Goal: Check status: Check status

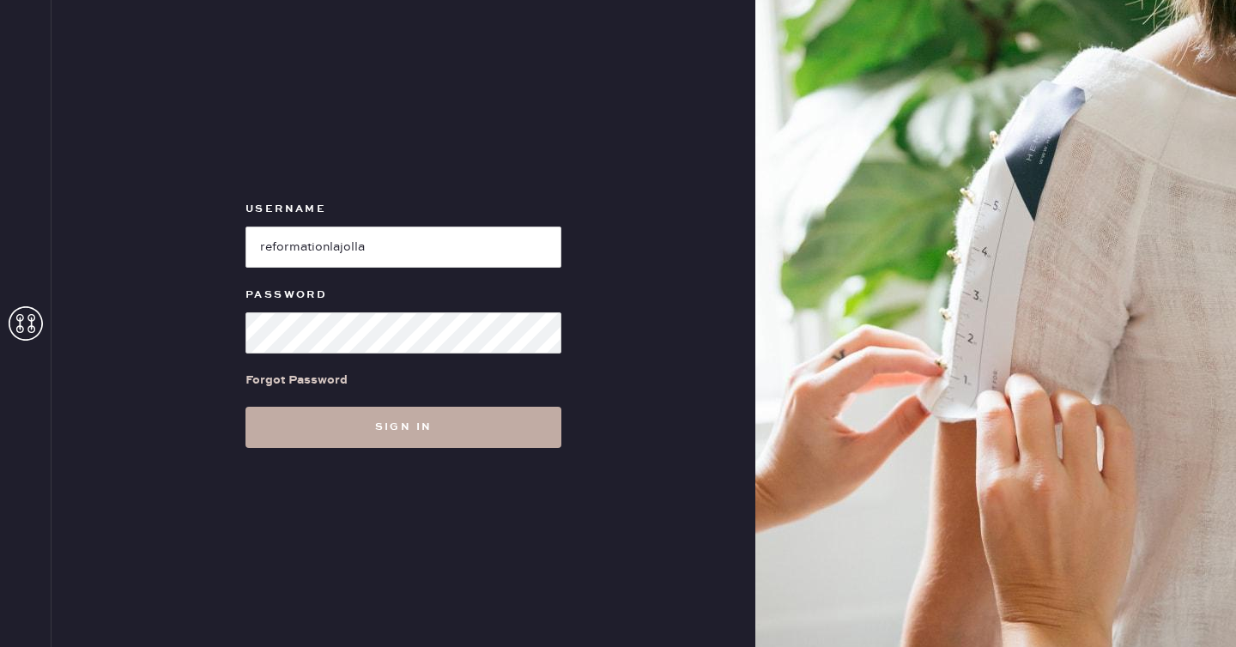
click at [403, 422] on button "Sign in" at bounding box center [404, 427] width 316 height 41
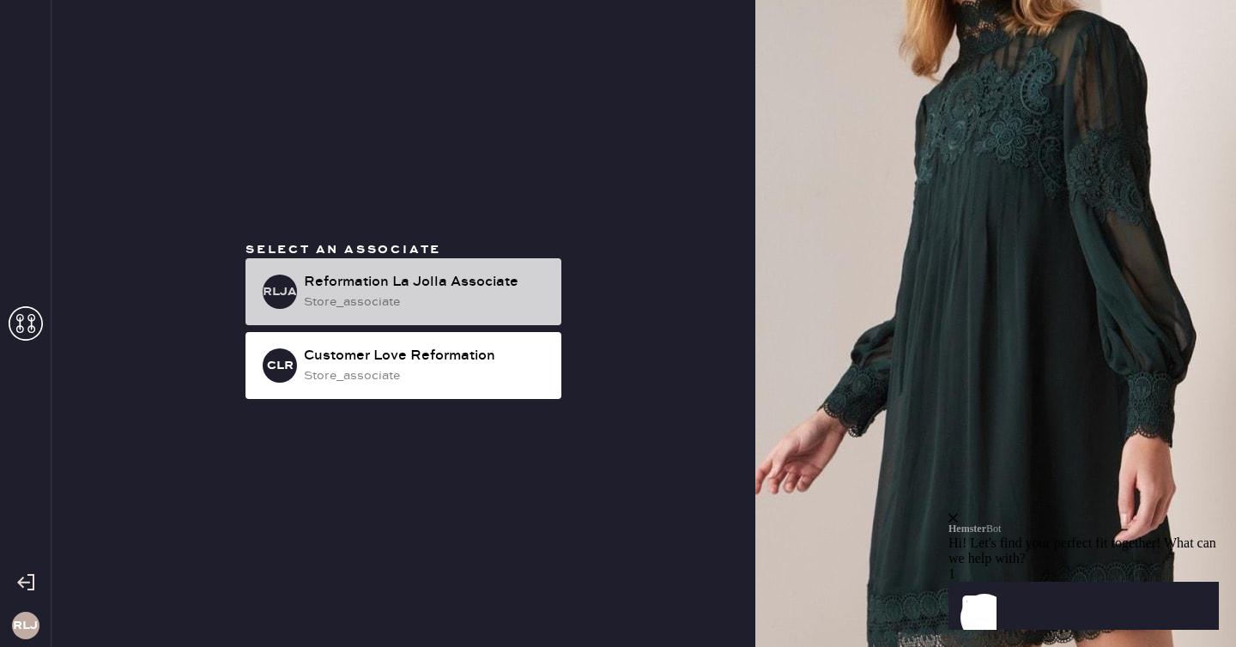
click at [342, 288] on div "Reformation La Jolla Associate" at bounding box center [426, 282] width 244 height 21
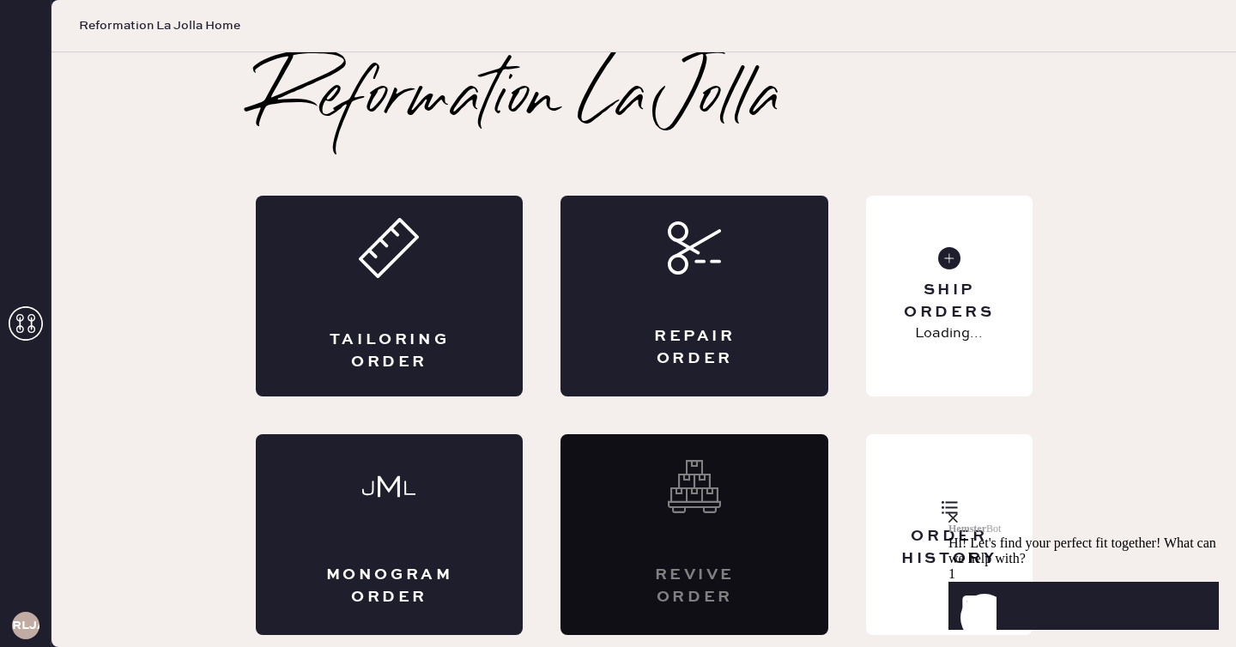
click at [958, 513] on icon "close" at bounding box center [953, 517] width 9 height 9
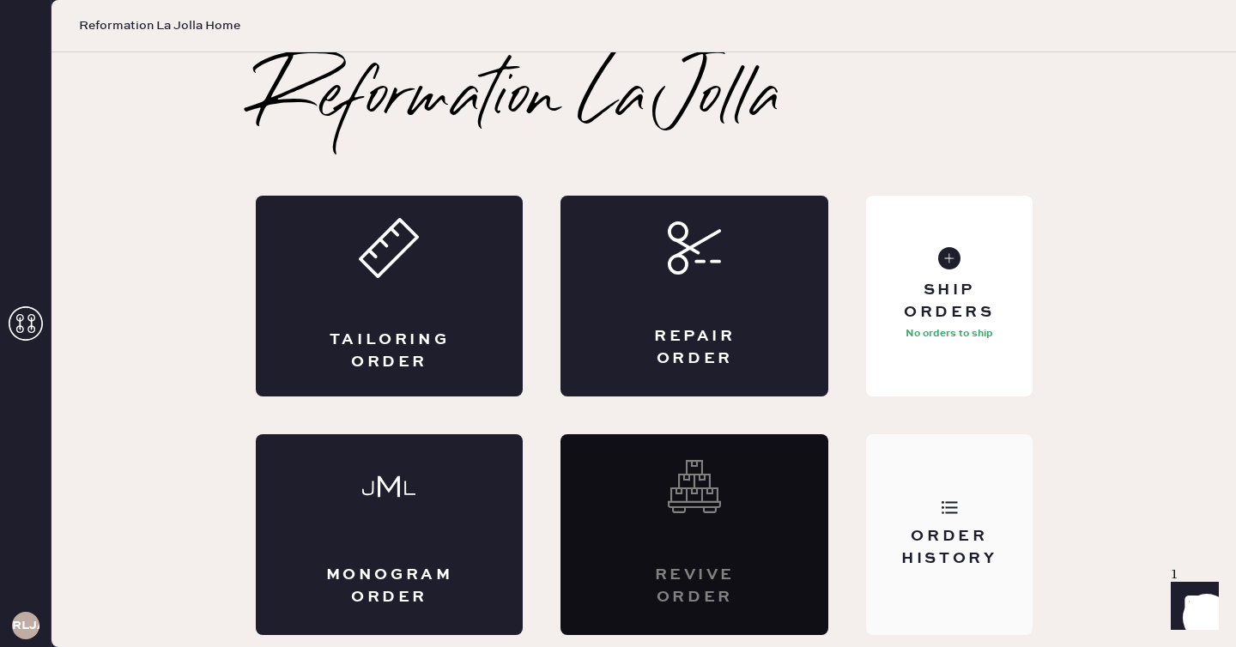
click at [989, 518] on div "Order History" at bounding box center [949, 534] width 166 height 201
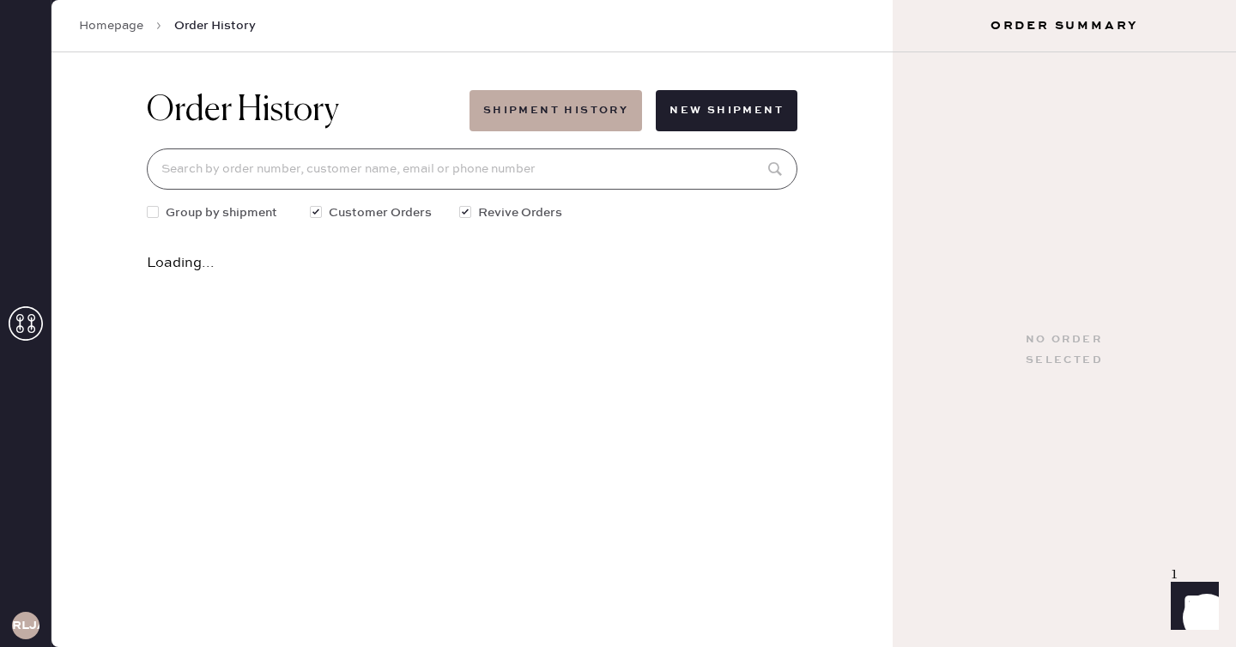
click at [494, 174] on input at bounding box center [472, 169] width 651 height 41
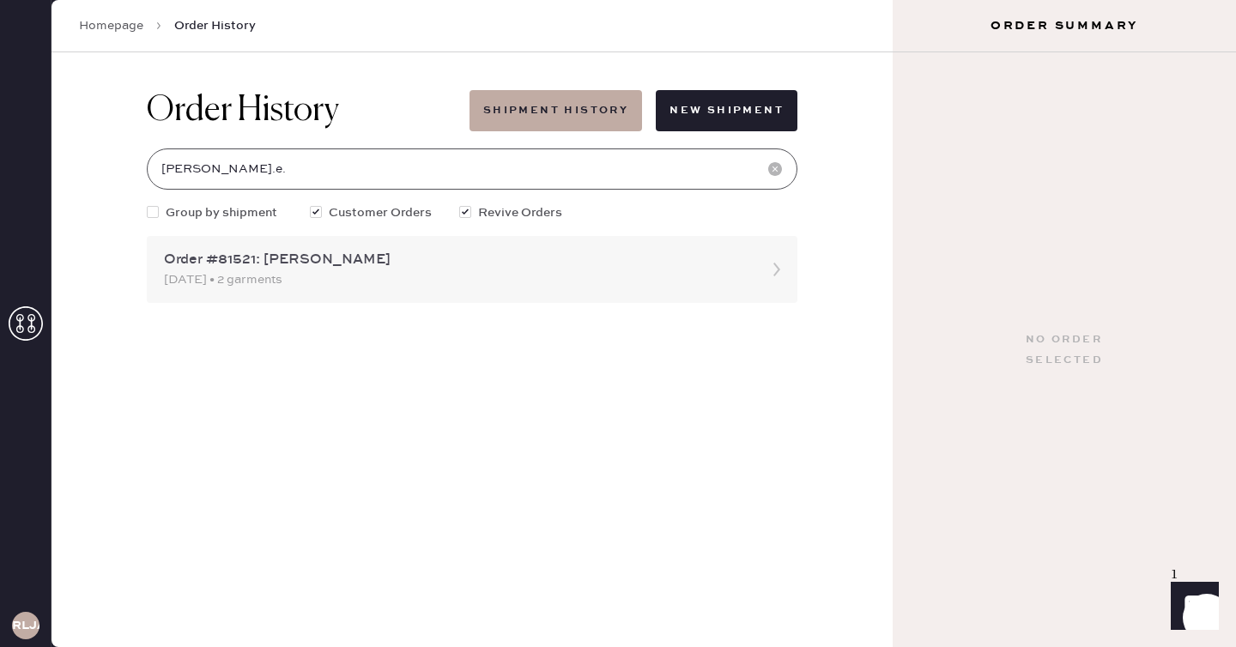
type input "[PERSON_NAME].e."
click at [449, 264] on div "Order #81521: [PERSON_NAME]" at bounding box center [456, 260] width 585 height 21
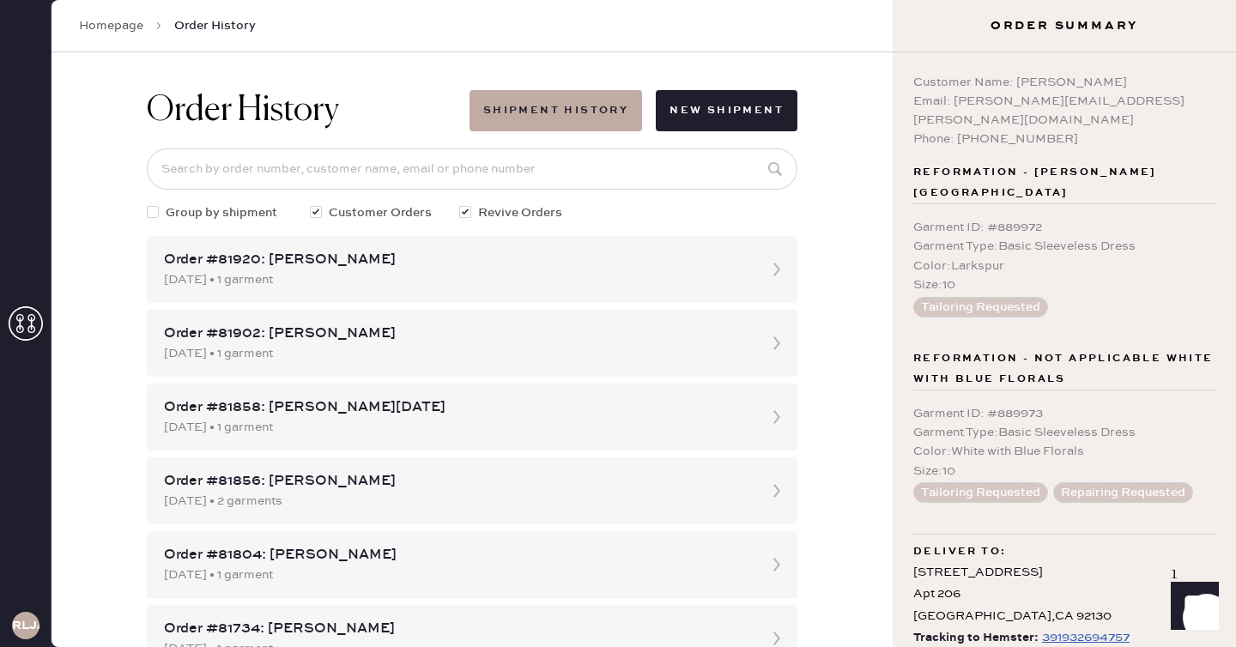
scroll to position [10, 0]
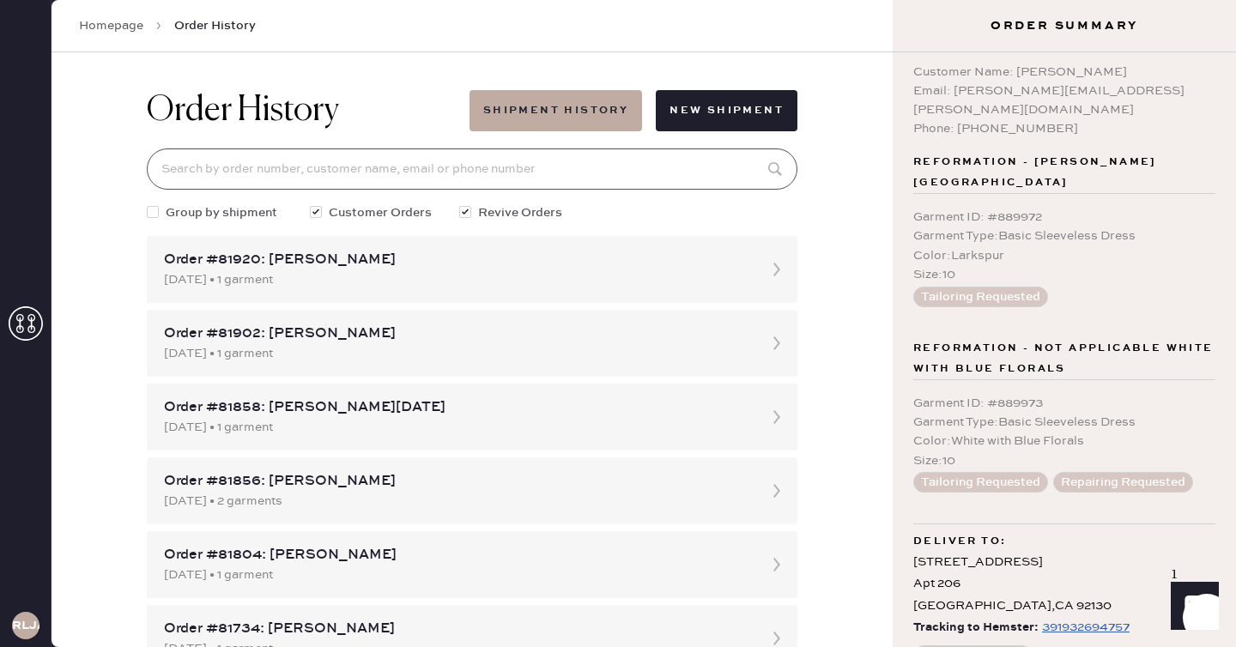
click at [468, 152] on input at bounding box center [472, 169] width 651 height 41
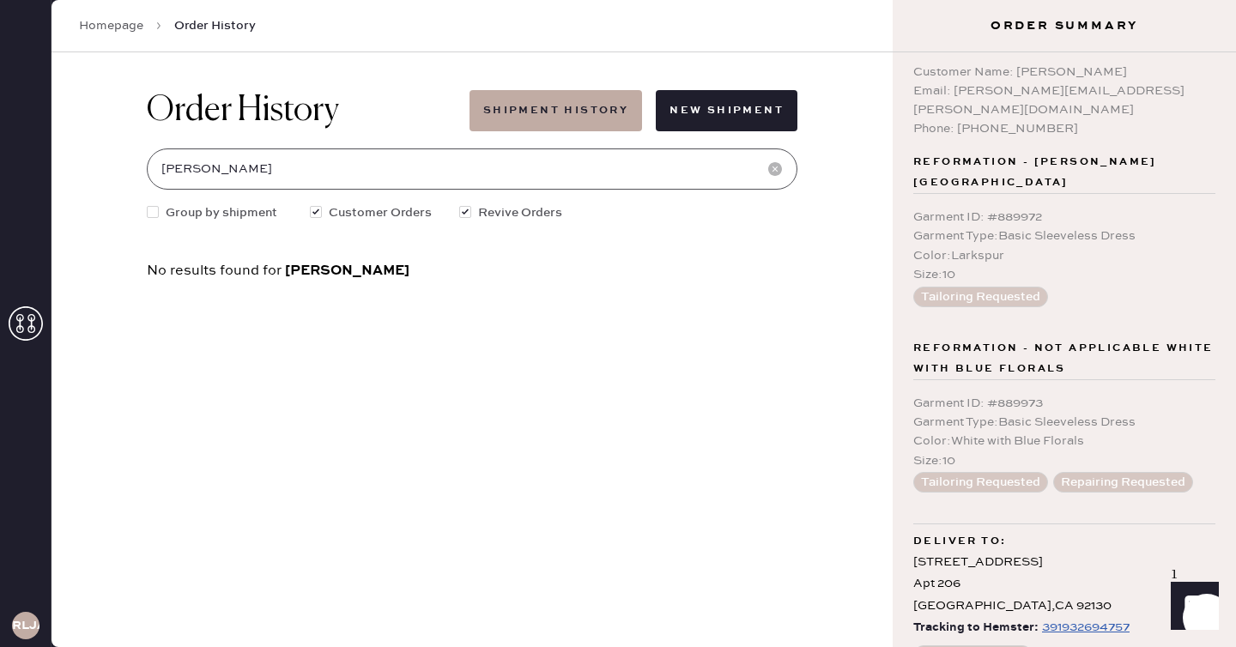
click at [433, 173] on input "[PERSON_NAME]" at bounding box center [472, 169] width 651 height 41
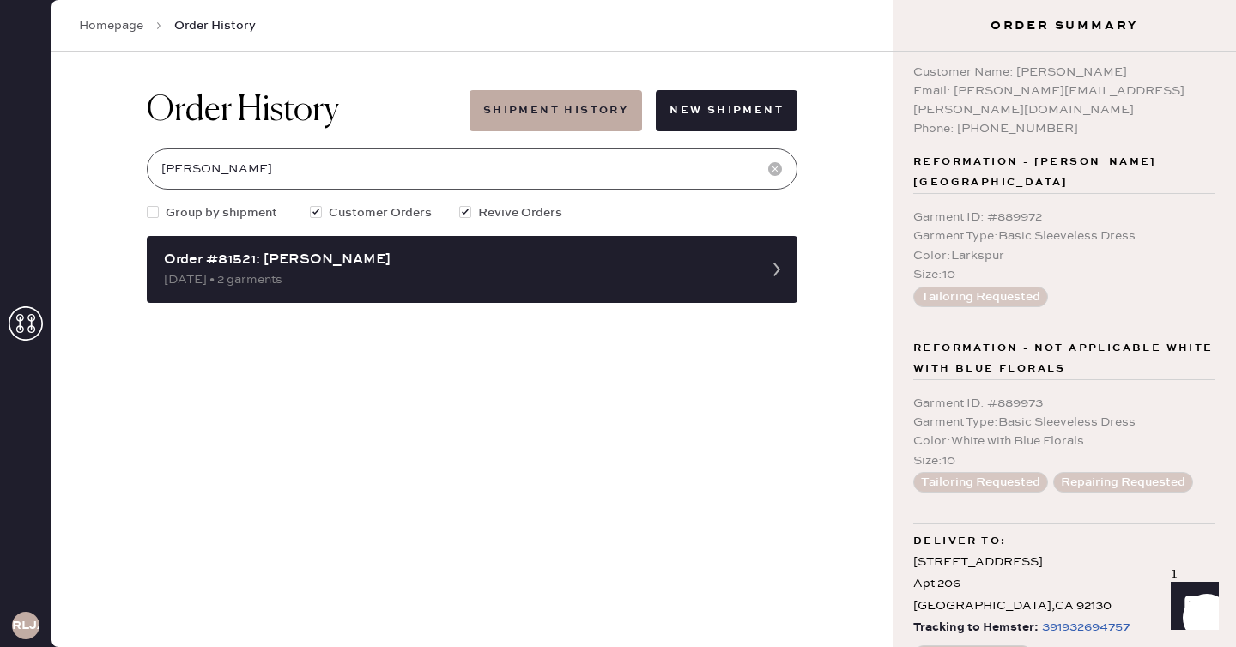
type input "[PERSON_NAME]"
drag, startPoint x: 1136, startPoint y: 593, endPoint x: 1040, endPoint y: 593, distance: 96.1
click at [1040, 617] on div "Tracking to Hemster: 391932694757" at bounding box center [1064, 627] width 302 height 21
click at [1085, 617] on div "391932694757" at bounding box center [1086, 627] width 88 height 21
click at [1004, 227] on div "Garment Type : Basic Sleeveless Dress" at bounding box center [1064, 236] width 302 height 19
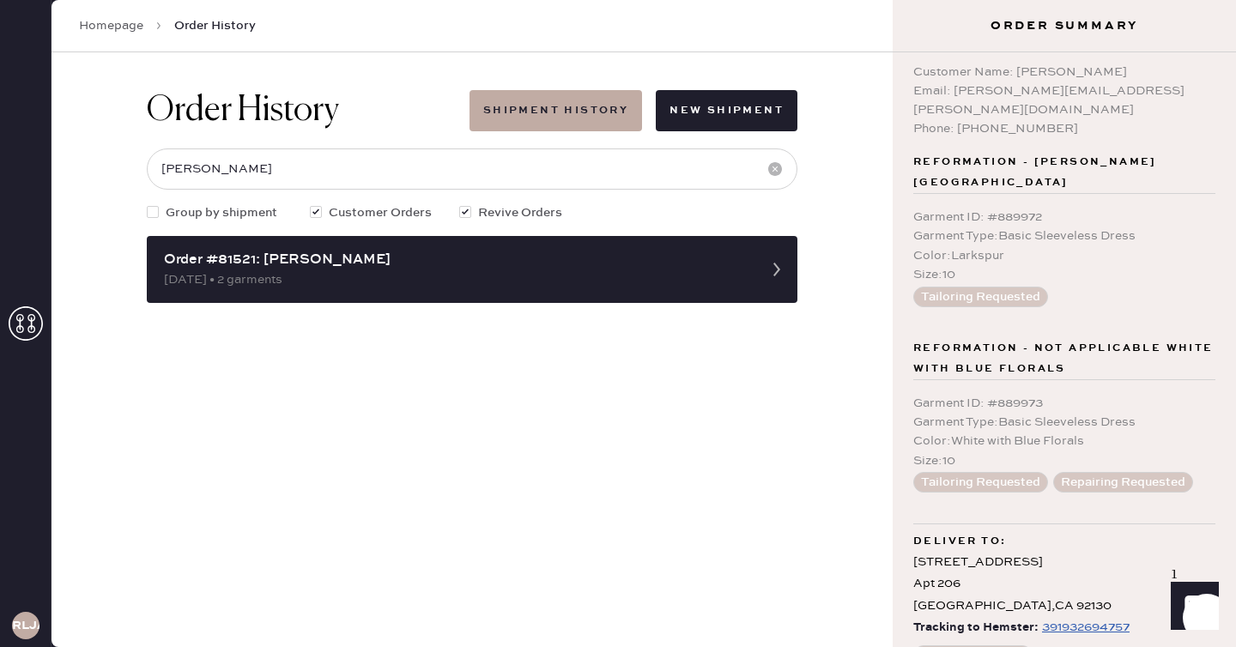
click at [336, 336] on div "Order History Shipment History New Shipment [PERSON_NAME] Group by shipment Cus…" at bounding box center [472, 196] width 678 height 288
